Goal: Information Seeking & Learning: Learn about a topic

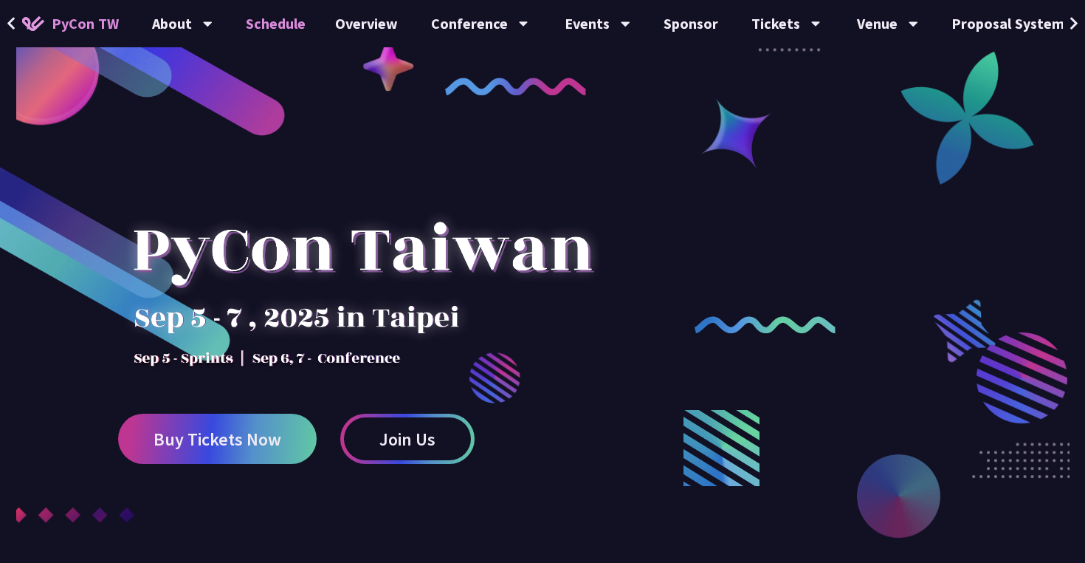
click at [286, 26] on link "Schedule" at bounding box center [275, 23] width 89 height 47
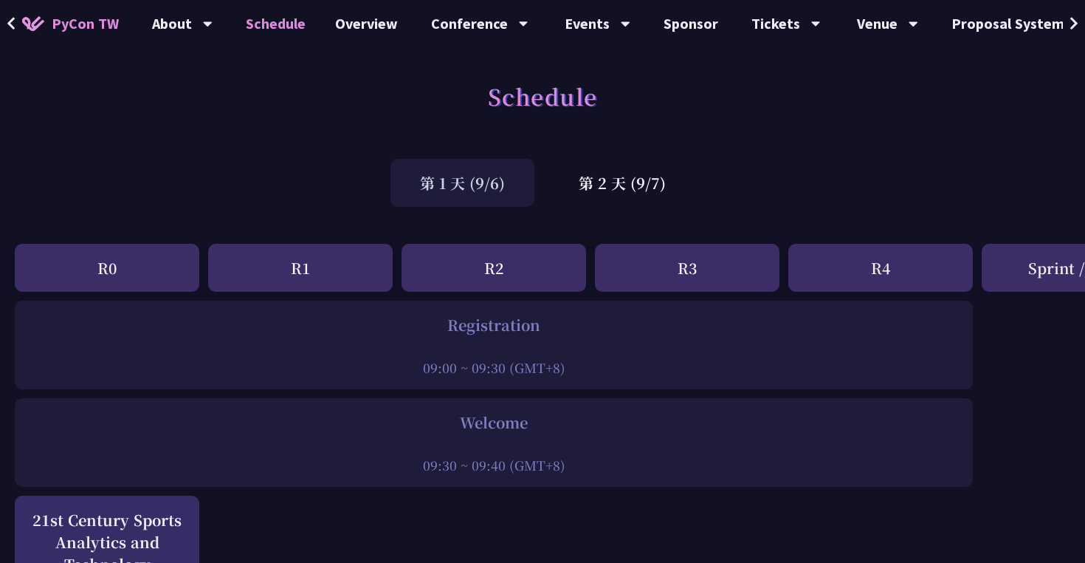
click at [143, 266] on div "R0" at bounding box center [107, 268] width 185 height 48
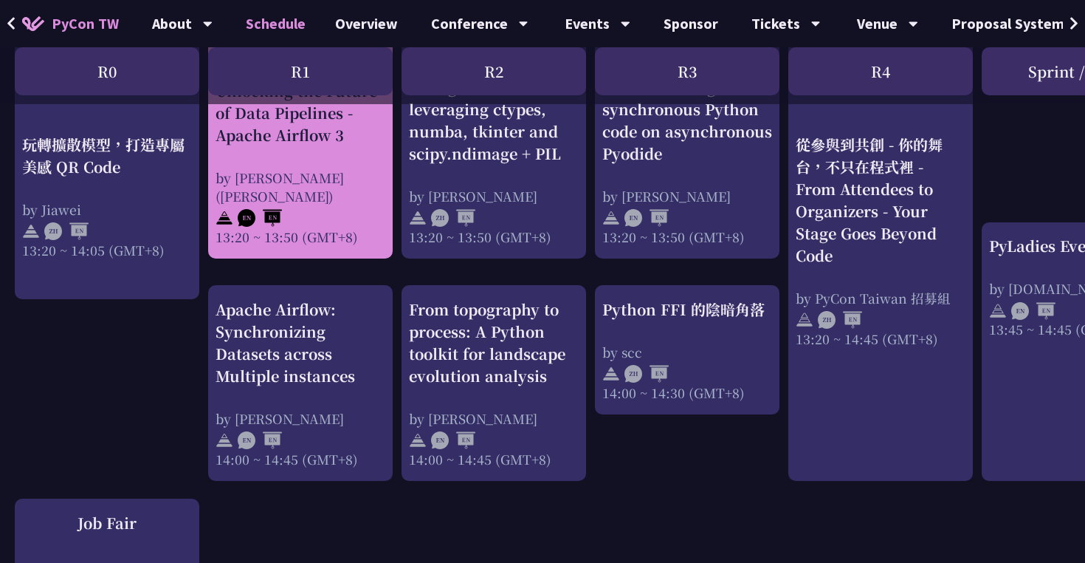
scroll to position [1391, 0]
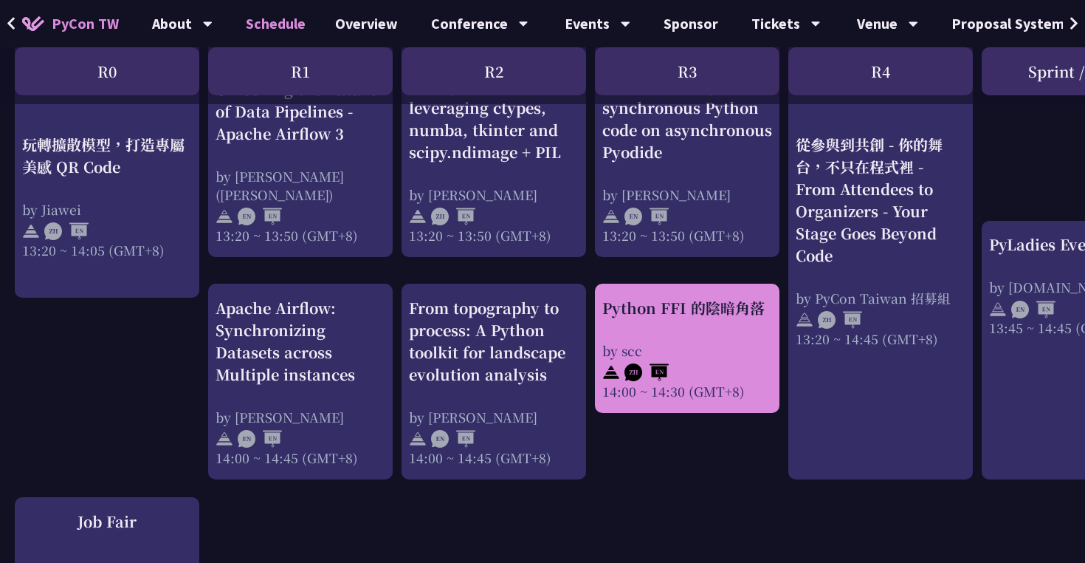
click at [674, 341] on div "by scc" at bounding box center [687, 350] width 170 height 18
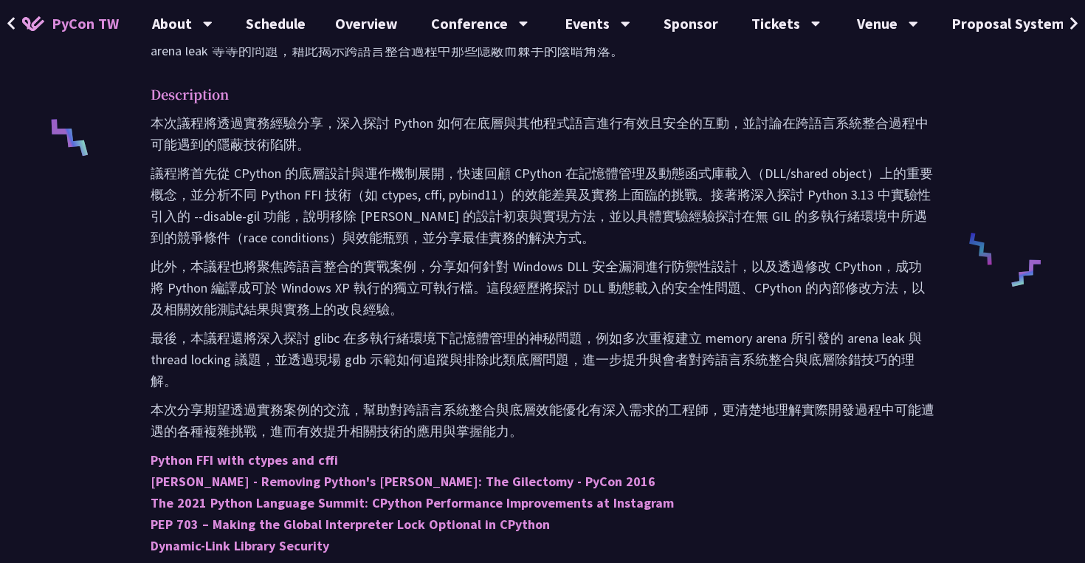
scroll to position [601, 0]
click at [16, 33] on button at bounding box center [11, 23] width 22 height 47
click at [718, 212] on p "議程將首先從 CPython 的底層設計與運作機制展開，快速回顧 CPython 在記憶體管理及動態函式庫載入（DLL/shared object）上的重要概…" at bounding box center [543, 205] width 784 height 86
